Goal: Task Accomplishment & Management: Use online tool/utility

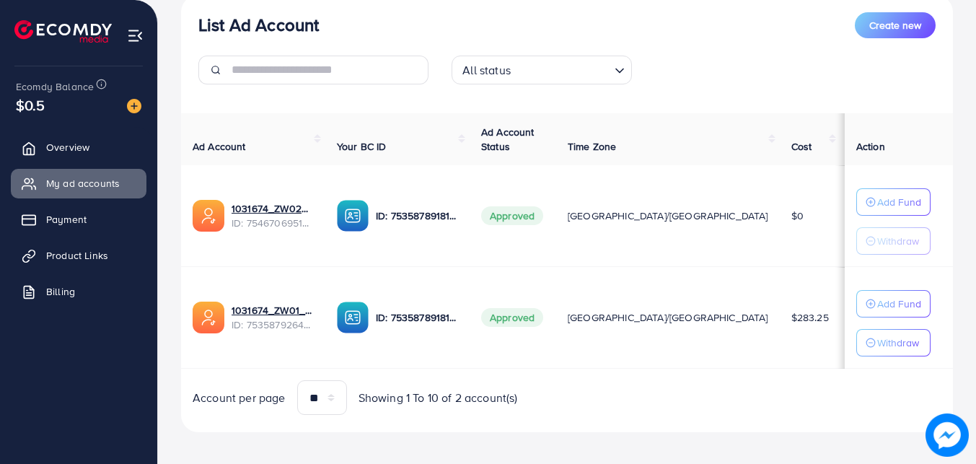
scroll to position [187, 0]
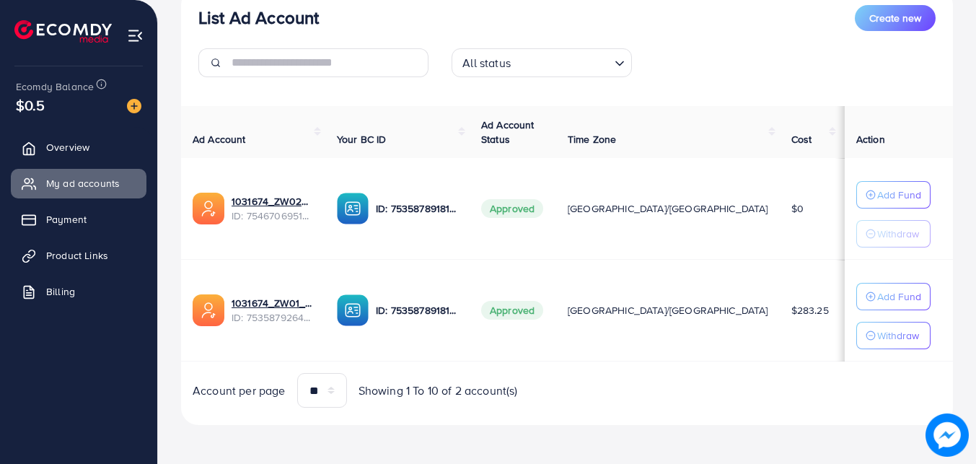
scroll to position [187, 0]
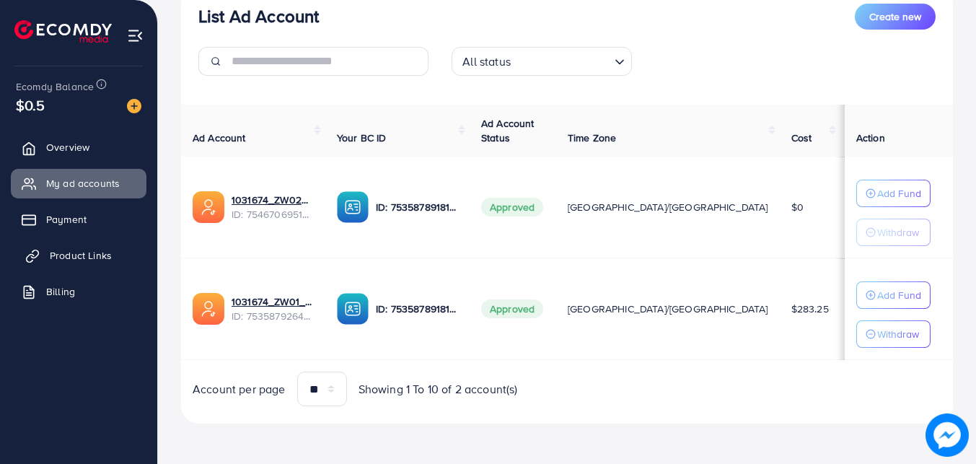
click at [94, 244] on link "Product Links" at bounding box center [79, 255] width 136 height 29
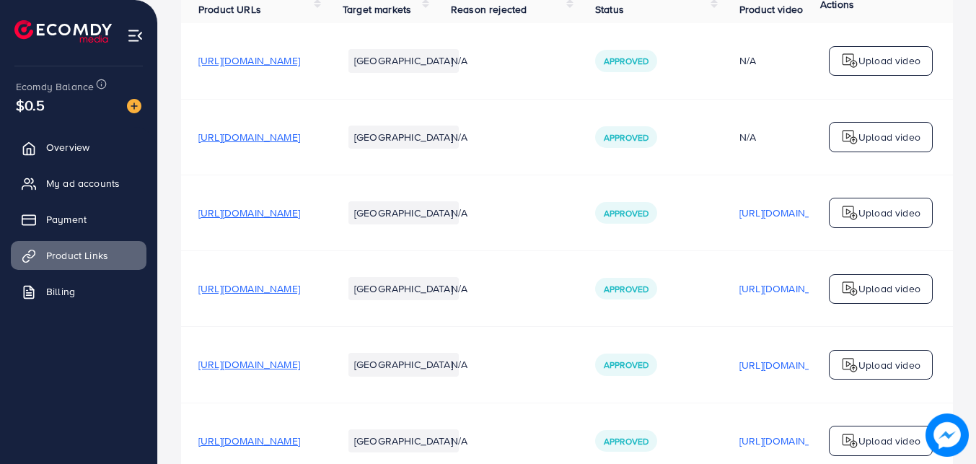
scroll to position [216, 0]
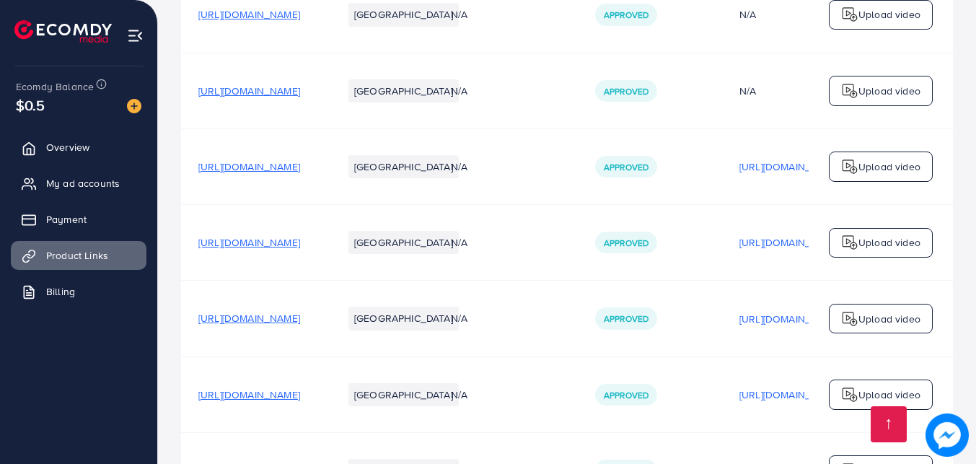
click at [300, 170] on span "https://zayrawear.com/product-category/co-ord-set" at bounding box center [249, 166] width 102 height 14
click at [300, 248] on span "https://zayrawear.com/product/zayra-contrast-collar-style-western-2-pcs-summer-…" at bounding box center [249, 242] width 102 height 14
